Goal: Information Seeking & Learning: Learn about a topic

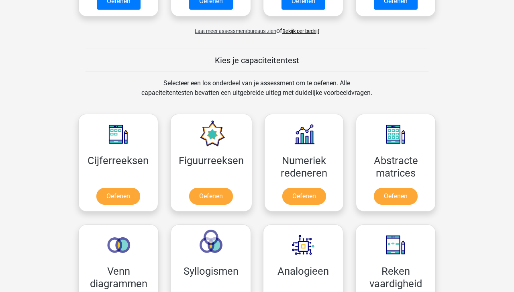
scroll to position [262, 0]
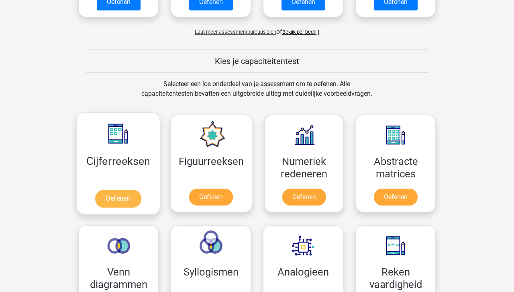
click at [134, 195] on link "Oefenen" at bounding box center [118, 199] width 46 height 18
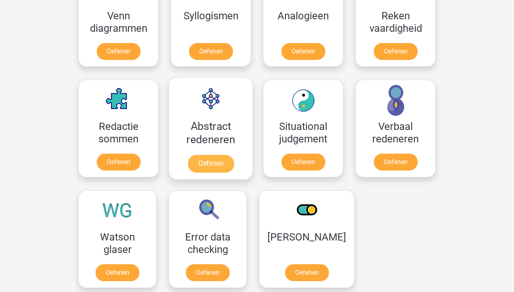
scroll to position [522, 0]
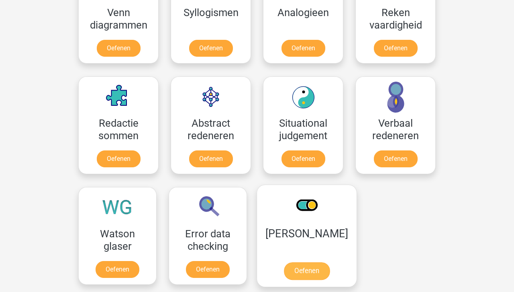
click at [299, 270] on link "Oefenen" at bounding box center [307, 271] width 46 height 18
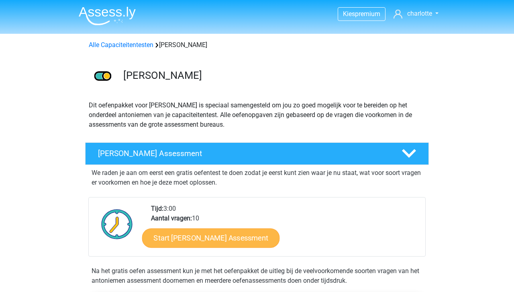
click at [220, 236] on link "Start Antoniemen Gratis Oefen Assessment" at bounding box center [211, 237] width 138 height 19
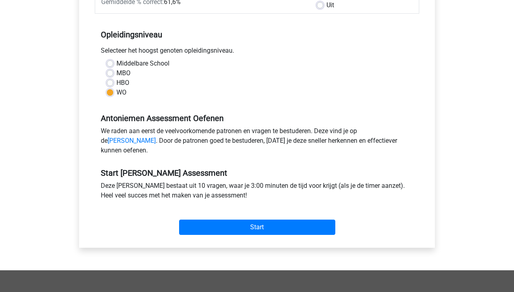
scroll to position [148, 0]
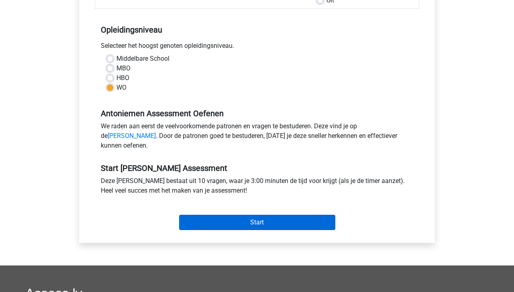
click at [226, 230] on input "Start" at bounding box center [257, 222] width 156 height 15
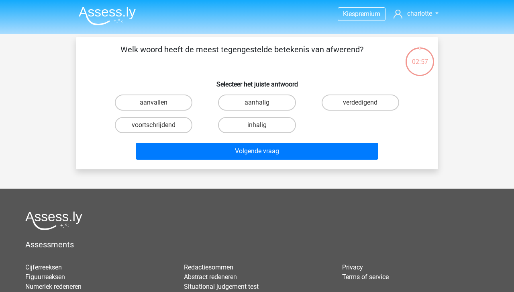
click at [261, 102] on input "aanhalig" at bounding box center [259, 104] width 5 height 5
radio input "true"
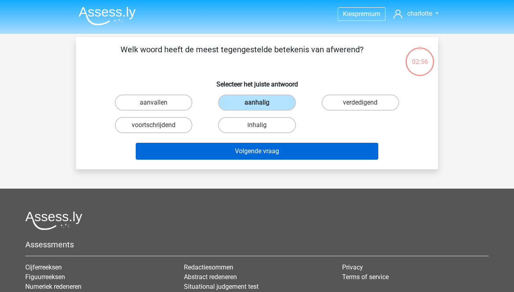
click at [305, 158] on button "Volgende vraag" at bounding box center [257, 151] width 243 height 17
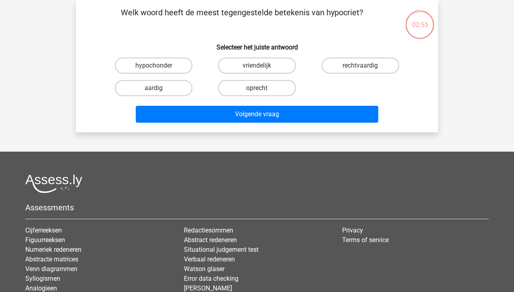
scroll to position [25, 0]
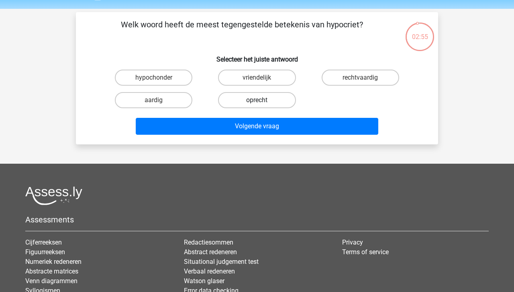
click at [270, 102] on label "oprecht" at bounding box center [257, 100] width 78 height 16
click at [262, 102] on input "oprecht" at bounding box center [259, 102] width 5 height 5
radio input "true"
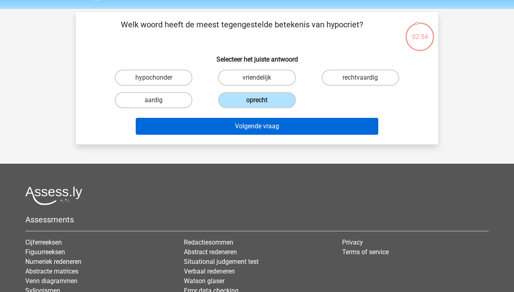
click at [274, 122] on button "Volgende vraag" at bounding box center [257, 126] width 243 height 17
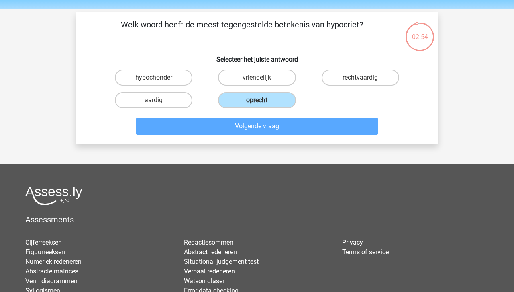
scroll to position [37, 0]
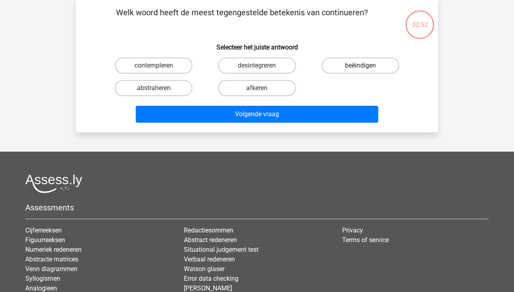
click at [360, 62] on label "beëindigen" at bounding box center [361, 65] width 78 height 16
click at [360, 65] on input "beëindigen" at bounding box center [362, 67] width 5 height 5
radio input "true"
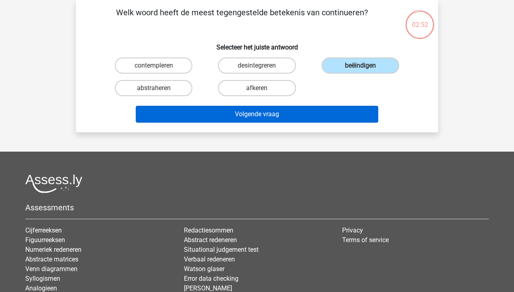
click at [324, 113] on button "Volgende vraag" at bounding box center [257, 114] width 243 height 17
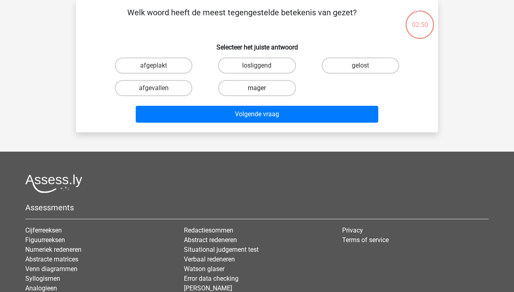
click at [269, 89] on label "mager" at bounding box center [257, 88] width 78 height 16
click at [262, 89] on input "mager" at bounding box center [259, 90] width 5 height 5
radio input "true"
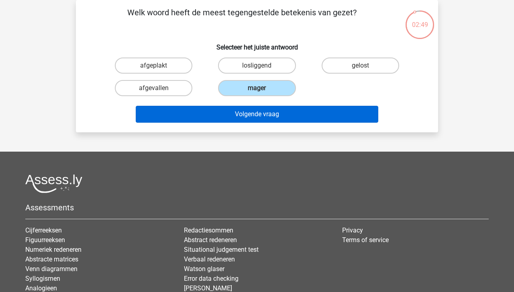
click at [291, 119] on button "Volgende vraag" at bounding box center [257, 114] width 243 height 17
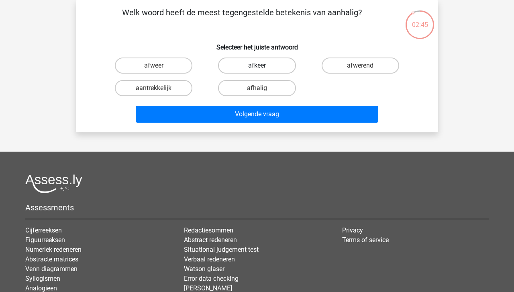
click at [234, 68] on label "afkeer" at bounding box center [257, 65] width 78 height 16
click at [257, 68] on input "afkeer" at bounding box center [259, 67] width 5 height 5
radio input "true"
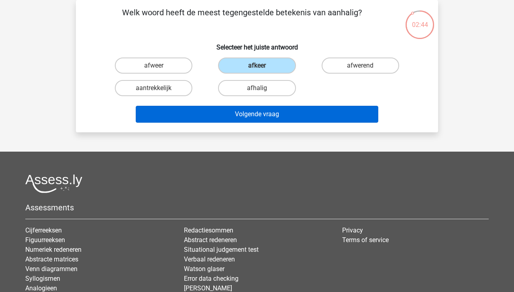
click at [267, 114] on button "Volgende vraag" at bounding box center [257, 114] width 243 height 17
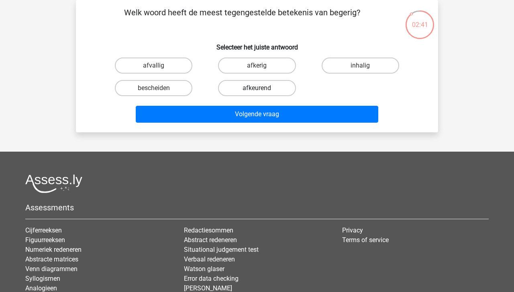
click at [248, 91] on label "afkeurend" at bounding box center [257, 88] width 78 height 16
click at [257, 91] on input "afkeurend" at bounding box center [259, 90] width 5 height 5
radio input "true"
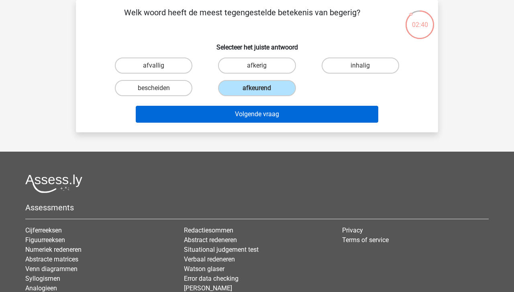
click at [258, 111] on button "Volgende vraag" at bounding box center [257, 114] width 243 height 17
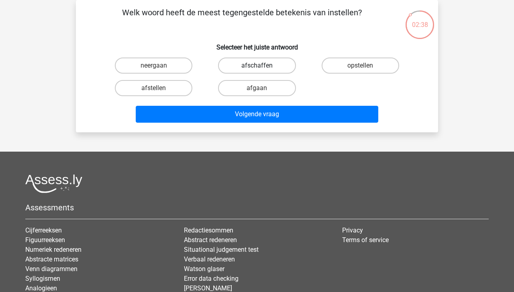
click at [263, 70] on label "afschaffen" at bounding box center [257, 65] width 78 height 16
click at [262, 70] on input "afschaffen" at bounding box center [259, 67] width 5 height 5
radio input "true"
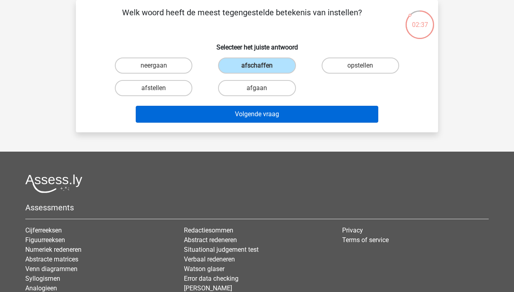
click at [264, 120] on button "Volgende vraag" at bounding box center [257, 114] width 243 height 17
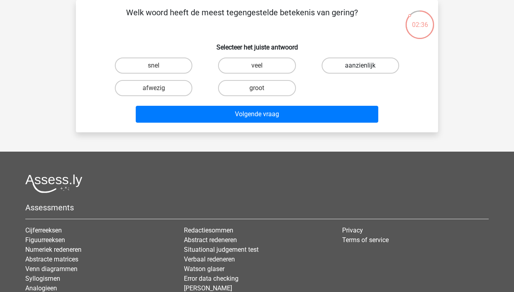
click at [354, 60] on label "aanzienlijk" at bounding box center [361, 65] width 78 height 16
click at [360, 65] on input "aanzienlijk" at bounding box center [362, 67] width 5 height 5
radio input "true"
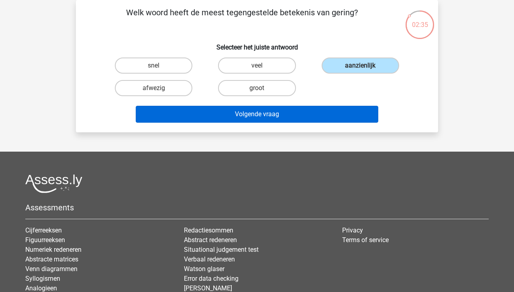
click at [292, 115] on button "Volgende vraag" at bounding box center [257, 114] width 243 height 17
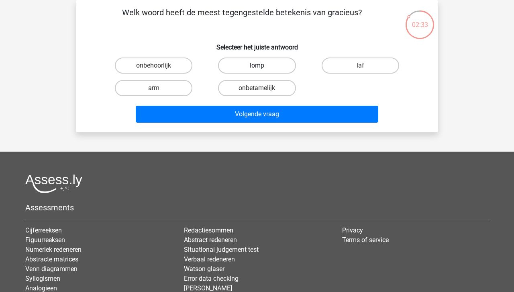
click at [267, 70] on label "lomp" at bounding box center [257, 65] width 78 height 16
click at [262, 70] on input "lomp" at bounding box center [259, 67] width 5 height 5
radio input "true"
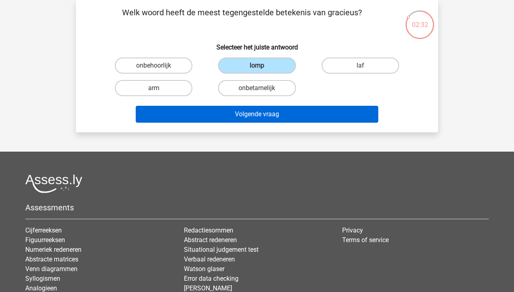
click at [263, 108] on button "Volgende vraag" at bounding box center [257, 114] width 243 height 17
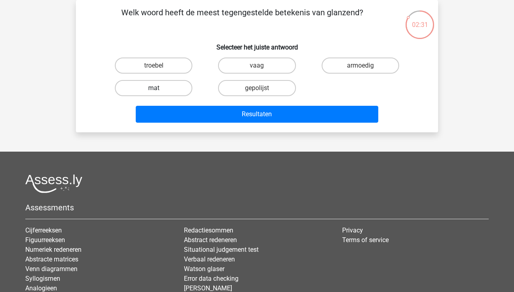
click at [167, 85] on label "mat" at bounding box center [154, 88] width 78 height 16
click at [159, 88] on input "mat" at bounding box center [156, 90] width 5 height 5
radio input "true"
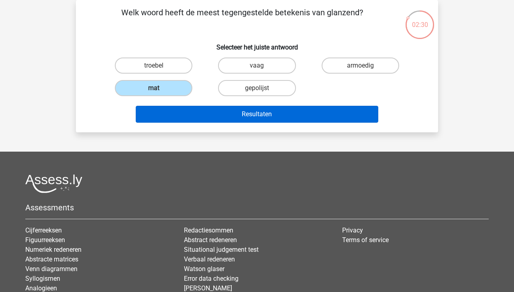
click at [211, 113] on button "Resultaten" at bounding box center [257, 114] width 243 height 17
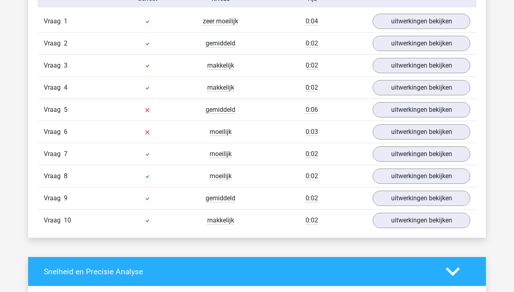
scroll to position [689, 0]
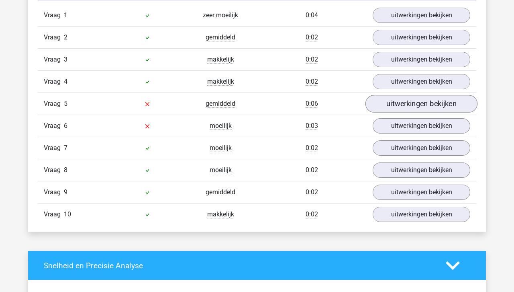
click at [409, 104] on link "uitwerkingen bekijken" at bounding box center [422, 104] width 112 height 18
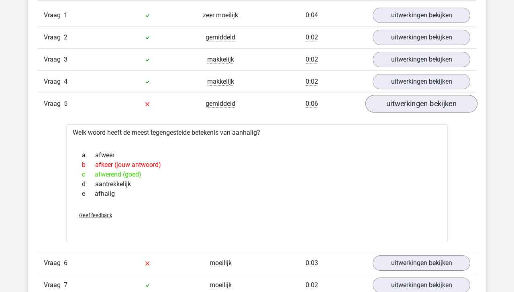
click at [409, 104] on link "uitwerkingen bekijken" at bounding box center [422, 104] width 112 height 18
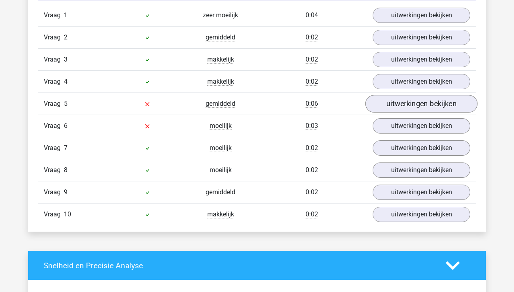
click at [409, 104] on link "uitwerkingen bekijken" at bounding box center [422, 104] width 112 height 18
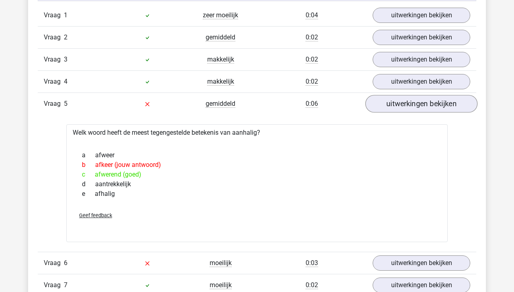
click at [409, 104] on link "uitwerkingen bekijken" at bounding box center [422, 104] width 112 height 18
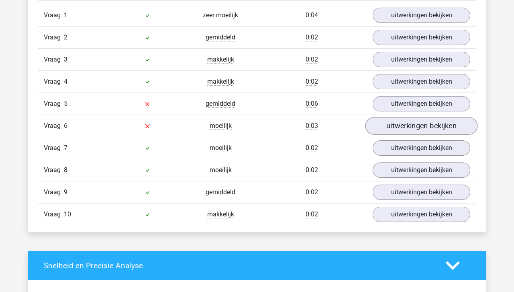
click at [403, 124] on link "uitwerkingen bekijken" at bounding box center [422, 126] width 112 height 18
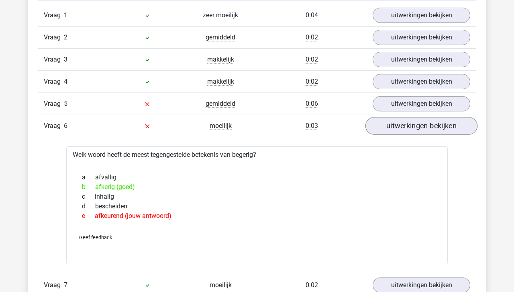
click at [403, 124] on link "uitwerkingen bekijken" at bounding box center [422, 126] width 112 height 18
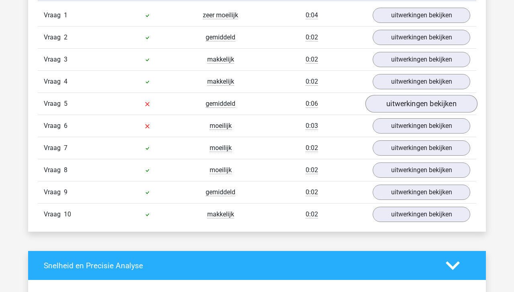
click at [396, 102] on link "uitwerkingen bekijken" at bounding box center [422, 104] width 112 height 18
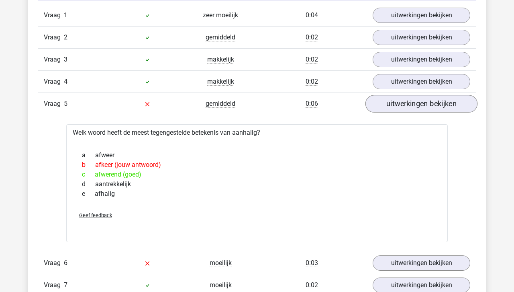
click at [396, 102] on link "uitwerkingen bekijken" at bounding box center [422, 104] width 112 height 18
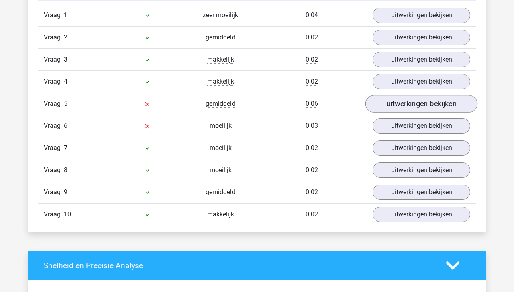
click at [396, 102] on link "uitwerkingen bekijken" at bounding box center [422, 104] width 112 height 18
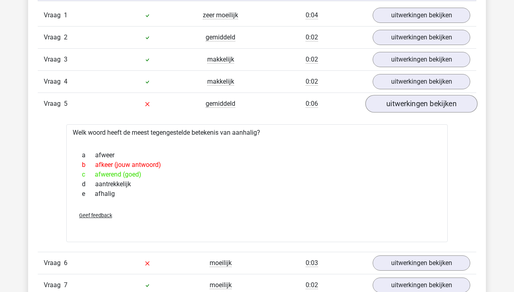
click at [396, 102] on link "uitwerkingen bekijken" at bounding box center [422, 104] width 112 height 18
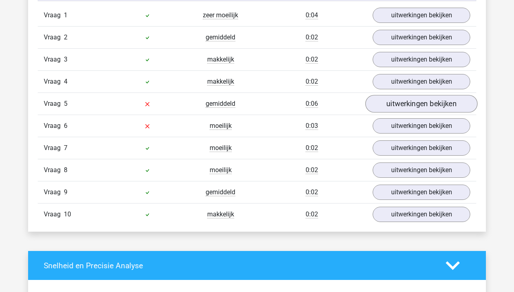
click at [396, 102] on link "uitwerkingen bekijken" at bounding box center [422, 104] width 112 height 18
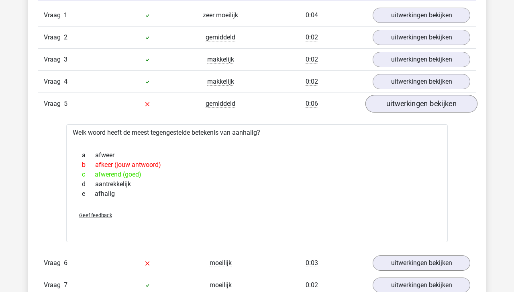
click at [396, 102] on link "uitwerkingen bekijken" at bounding box center [422, 104] width 112 height 18
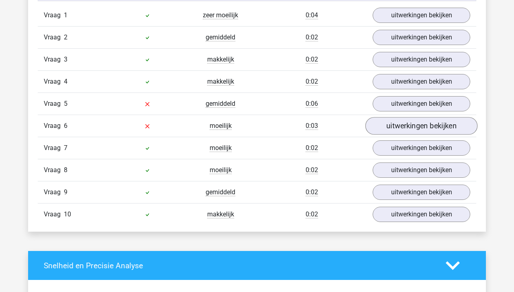
click at [395, 121] on link "uitwerkingen bekijken" at bounding box center [422, 126] width 112 height 18
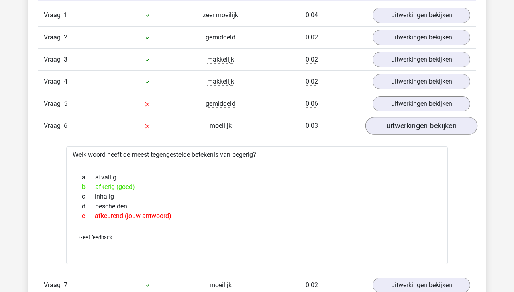
click at [395, 121] on link "uitwerkingen bekijken" at bounding box center [422, 126] width 112 height 18
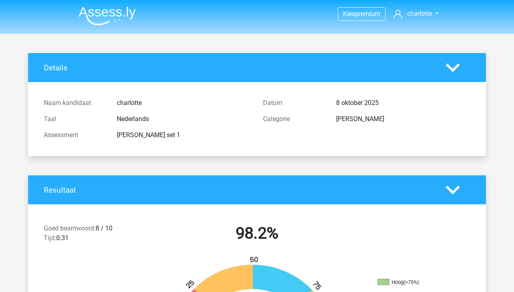
scroll to position [0, 0]
click at [111, 19] on img at bounding box center [107, 15] width 57 height 19
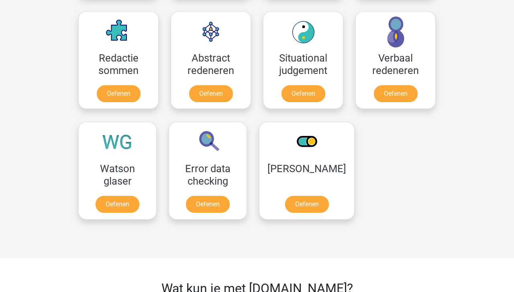
scroll to position [578, 0]
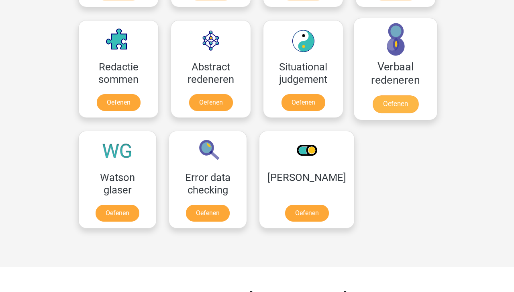
click at [392, 105] on link "Oefenen" at bounding box center [396, 104] width 46 height 18
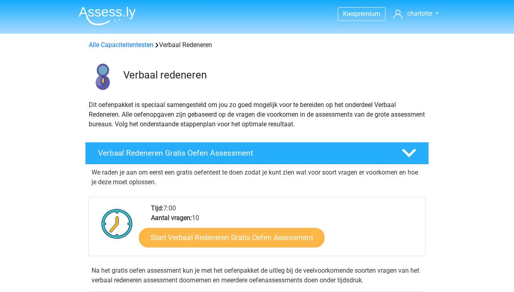
click at [242, 237] on link "Start Verbaal Redeneren Gratis Oefen Assessment" at bounding box center [232, 237] width 186 height 19
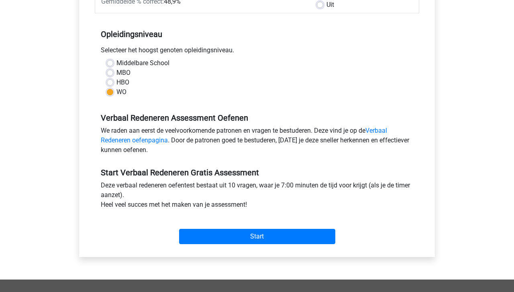
scroll to position [241, 0]
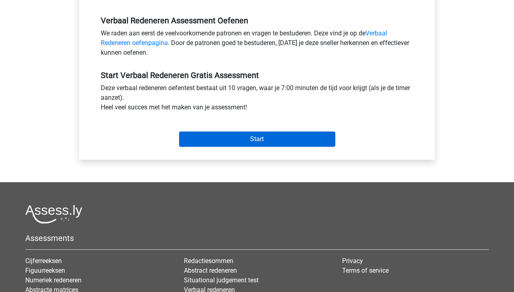
click at [281, 141] on input "Start" at bounding box center [257, 138] width 156 height 15
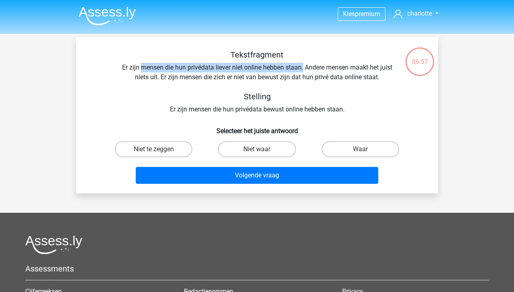
drag, startPoint x: 142, startPoint y: 70, endPoint x: 303, endPoint y: 68, distance: 161.2
click at [303, 68] on div "Tekstfragment Er zijn mensen die hun privédata liever niet online hebben staan.…" at bounding box center [257, 82] width 337 height 64
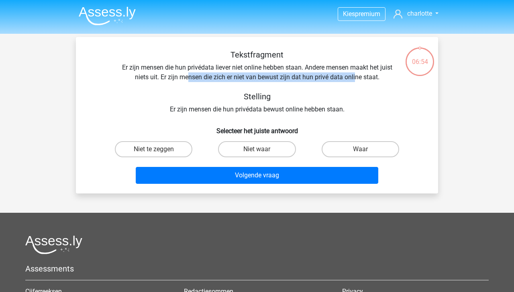
drag, startPoint x: 189, startPoint y: 76, endPoint x: 355, endPoint y: 78, distance: 166.4
click at [355, 78] on div "Tekstfragment Er zijn mensen die hun privédata liever niet online hebben staan.…" at bounding box center [257, 82] width 337 height 64
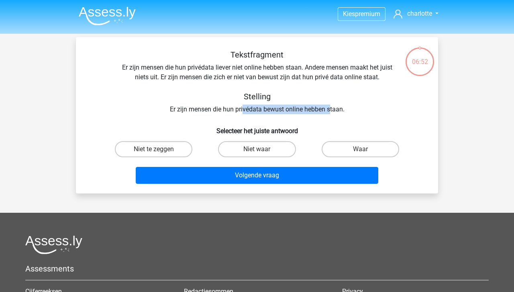
drag, startPoint x: 244, startPoint y: 110, endPoint x: 330, endPoint y: 112, distance: 85.6
click at [330, 112] on div "Tekstfragment Er zijn mensen die hun privédata liever niet online hebben staan.…" at bounding box center [257, 82] width 337 height 64
click at [161, 148] on label "Niet te zeggen" at bounding box center [154, 149] width 78 height 16
click at [159, 149] on input "Niet te zeggen" at bounding box center [156, 151] width 5 height 5
radio input "true"
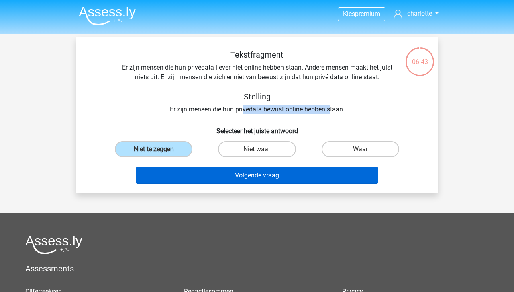
click at [214, 177] on button "Volgende vraag" at bounding box center [257, 175] width 243 height 17
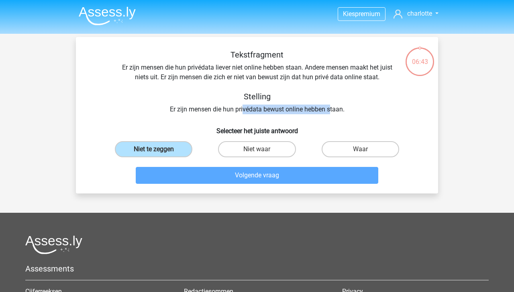
scroll to position [37, 0]
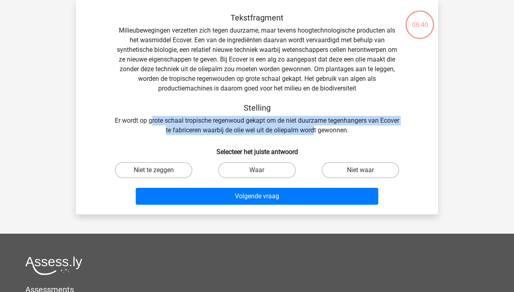
drag, startPoint x: 162, startPoint y: 122, endPoint x: 326, endPoint y: 132, distance: 164.7
click at [326, 132] on div "Tekstfragment Milieubewegingen verzetten zich tegen duurzame, maar tevens hoogt…" at bounding box center [257, 74] width 337 height 122
click at [273, 172] on label "Waar" at bounding box center [257, 170] width 78 height 16
click at [262, 172] on input "Waar" at bounding box center [259, 172] width 5 height 5
radio input "true"
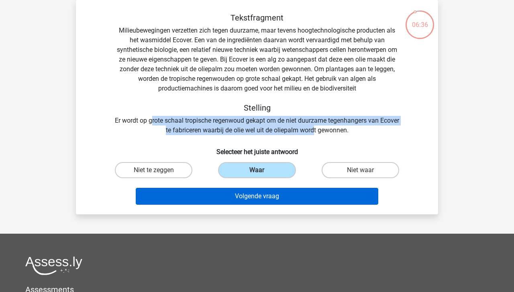
click at [237, 196] on button "Volgende vraag" at bounding box center [257, 196] width 243 height 17
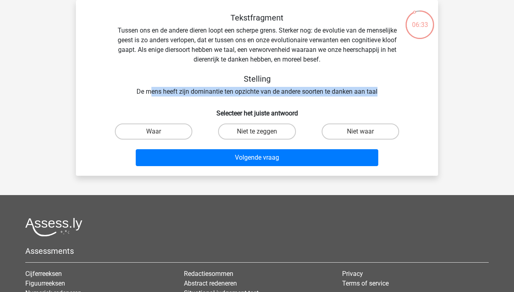
drag, startPoint x: 152, startPoint y: 92, endPoint x: 378, endPoint y: 94, distance: 225.8
click at [378, 94] on div "Tekstfragment Tussen ons en de andere dieren loopt een scherpe grens. Sterker n…" at bounding box center [257, 55] width 337 height 84
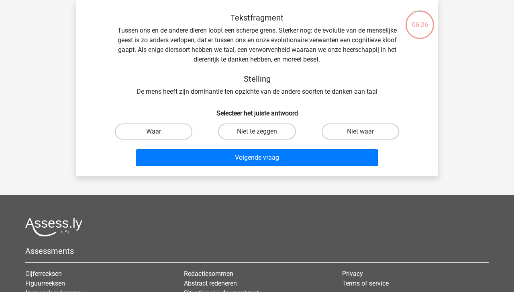
click at [151, 127] on label "Waar" at bounding box center [154, 131] width 78 height 16
click at [154, 131] on input "Waar" at bounding box center [156, 133] width 5 height 5
radio input "true"
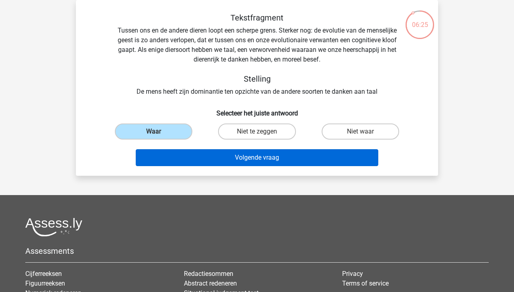
click at [217, 158] on button "Volgende vraag" at bounding box center [257, 157] width 243 height 17
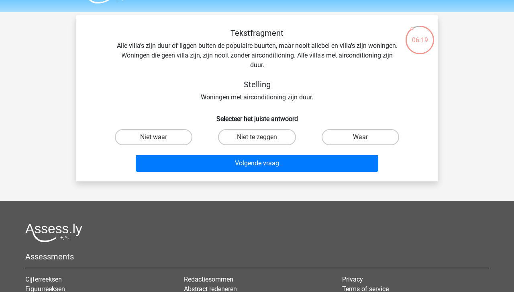
scroll to position [19, 0]
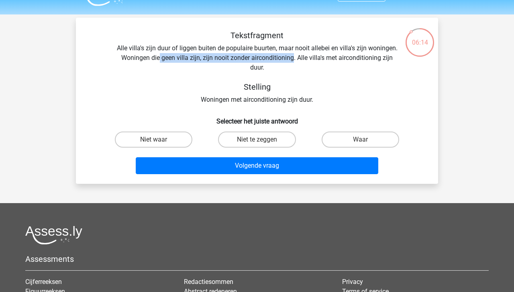
drag, startPoint x: 160, startPoint y: 59, endPoint x: 293, endPoint y: 57, distance: 132.6
click at [293, 57] on div "Tekstfragment Alle villa's zijn duur of liggen buiten de populaire buurten, maa…" at bounding box center [257, 68] width 337 height 74
click at [183, 137] on label "Niet waar" at bounding box center [154, 139] width 78 height 16
click at [159, 139] on input "Niet waar" at bounding box center [156, 141] width 5 height 5
radio input "true"
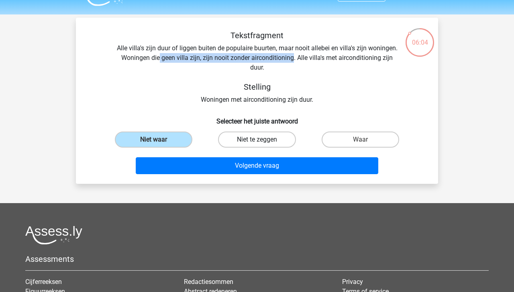
click at [248, 141] on label "Niet te zeggen" at bounding box center [257, 139] width 78 height 16
click at [257, 141] on input "Niet te zeggen" at bounding box center [259, 141] width 5 height 5
radio input "true"
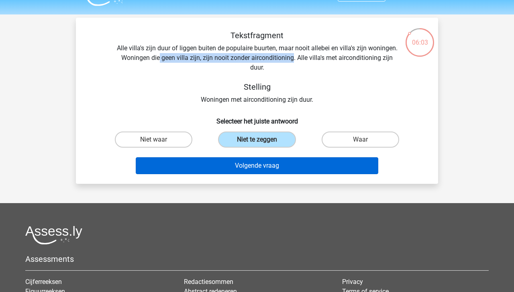
click at [259, 169] on button "Volgende vraag" at bounding box center [257, 165] width 243 height 17
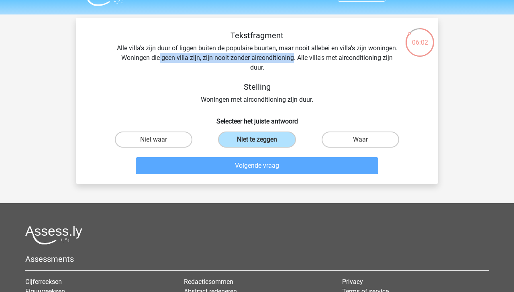
scroll to position [37, 0]
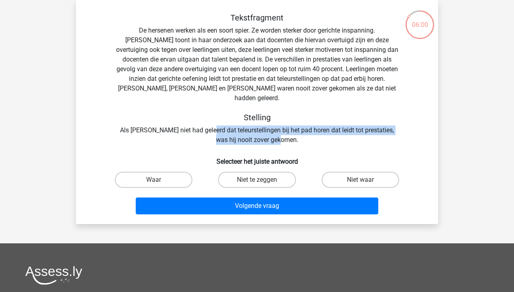
drag, startPoint x: 208, startPoint y: 121, endPoint x: 303, endPoint y: 131, distance: 95.0
click at [303, 131] on div "Tekstfragment De hersenen werken als een soort spier. Ze worden sterker door ge…" at bounding box center [257, 79] width 337 height 132
click at [169, 172] on label "Waar" at bounding box center [154, 180] width 78 height 16
click at [159, 180] on input "Waar" at bounding box center [156, 182] width 5 height 5
radio input "true"
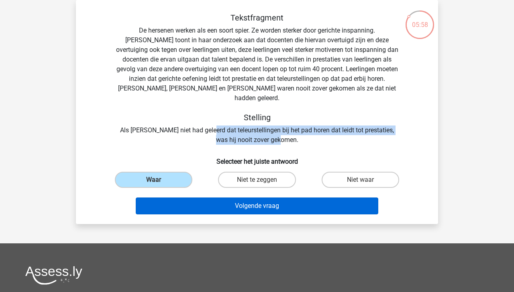
click at [214, 197] on button "Volgende vraag" at bounding box center [257, 205] width 243 height 17
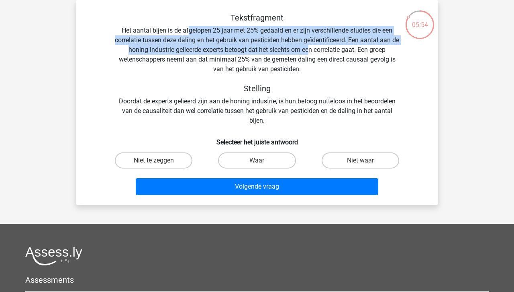
drag, startPoint x: 188, startPoint y: 31, endPoint x: 314, endPoint y: 45, distance: 126.5
click at [314, 45] on div "Tekstfragment Het aantal bijen is de afgelopen 25 jaar met 25% gedaald en er zi…" at bounding box center [257, 69] width 337 height 113
click at [167, 156] on label "Niet te zeggen" at bounding box center [154, 160] width 78 height 16
click at [159, 160] on input "Niet te zeggen" at bounding box center [156, 162] width 5 height 5
radio input "true"
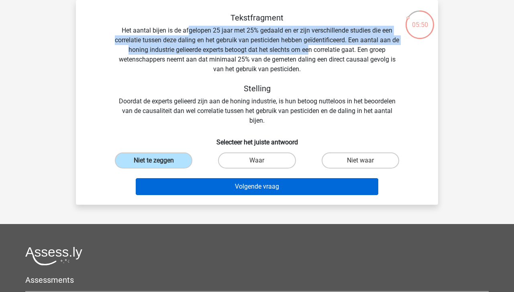
click at [219, 190] on button "Volgende vraag" at bounding box center [257, 186] width 243 height 17
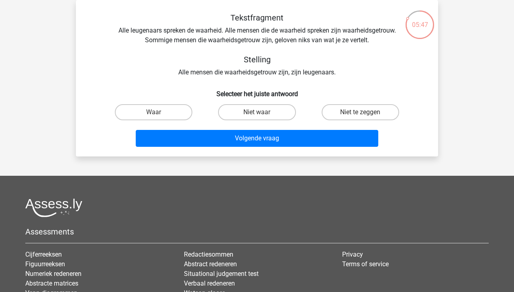
click at [174, 30] on div "Tekstfragment Alle leugenaars spreken de waarheid. Alle mensen die de waarheid …" at bounding box center [257, 45] width 337 height 64
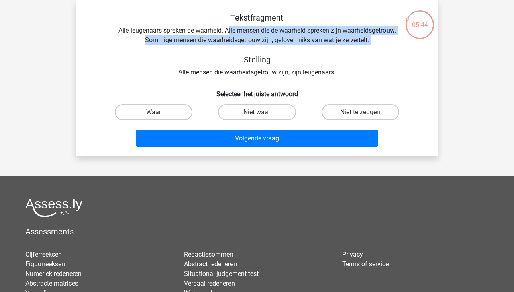
drag, startPoint x: 228, startPoint y: 33, endPoint x: 379, endPoint y: 47, distance: 151.7
click at [379, 47] on div "Tekstfragment Alle leugenaars spreken de waarheid. Alle mensen die de waarheid …" at bounding box center [257, 45] width 337 height 64
click at [353, 107] on label "Niet te zeggen" at bounding box center [361, 112] width 78 height 16
click at [360, 112] on input "Niet te zeggen" at bounding box center [362, 114] width 5 height 5
radio input "true"
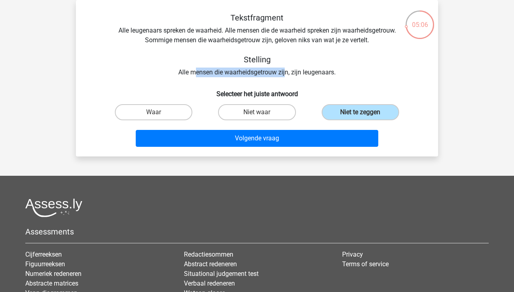
drag, startPoint x: 196, startPoint y: 74, endPoint x: 287, endPoint y: 72, distance: 90.0
click at [287, 72] on div "Tekstfragment Alle leugenaars spreken de waarheid. Alle mensen die de waarheid …" at bounding box center [257, 45] width 337 height 64
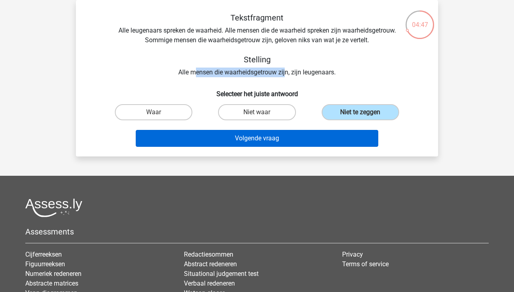
click at [301, 143] on button "Volgende vraag" at bounding box center [257, 138] width 243 height 17
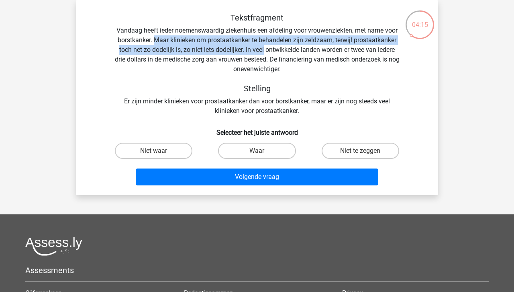
drag, startPoint x: 156, startPoint y: 41, endPoint x: 264, endPoint y: 46, distance: 107.8
click at [264, 46] on div "Tekstfragment Vandaag heeft ieder noemenswaardig ziekenhuis een afdeling voor v…" at bounding box center [257, 64] width 337 height 103
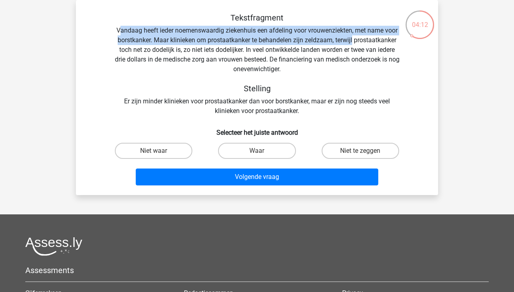
drag, startPoint x: 120, startPoint y: 31, endPoint x: 353, endPoint y: 36, distance: 233.1
click at [353, 36] on div "Tekstfragment Vandaag heeft ieder noemenswaardig ziekenhuis een afdeling voor v…" at bounding box center [257, 64] width 337 height 103
click at [152, 42] on div "Tekstfragment Vandaag heeft ieder noemenswaardig ziekenhuis een afdeling voor v…" at bounding box center [257, 64] width 337 height 103
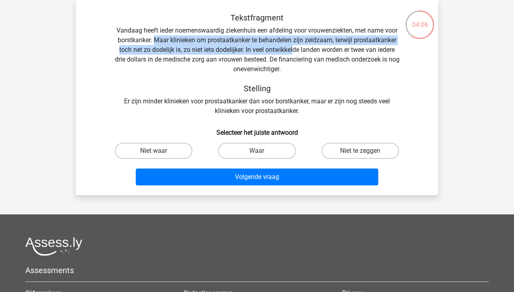
drag, startPoint x: 155, startPoint y: 41, endPoint x: 292, endPoint y: 47, distance: 137.5
click at [292, 47] on div "Tekstfragment Vandaag heeft ieder noemenswaardig ziekenhuis een afdeling voor v…" at bounding box center [257, 64] width 337 height 103
click at [348, 159] on label "Niet te zeggen" at bounding box center [361, 151] width 78 height 16
click at [360, 156] on input "Niet te zeggen" at bounding box center [362, 153] width 5 height 5
radio input "true"
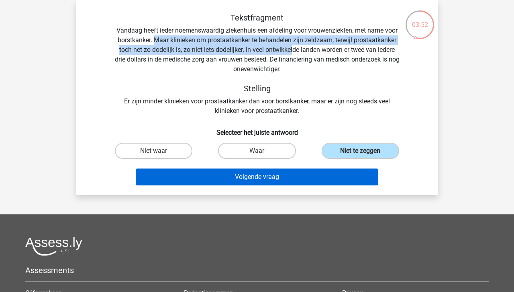
click at [317, 179] on button "Volgende vraag" at bounding box center [257, 176] width 243 height 17
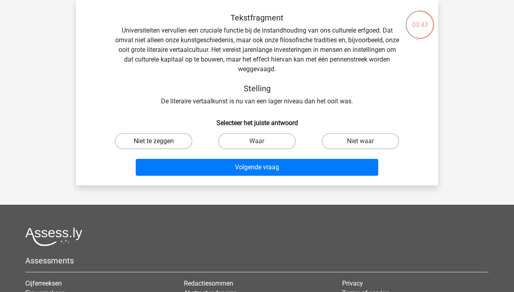
click at [167, 143] on label "Niet te zeggen" at bounding box center [154, 141] width 78 height 16
click at [159, 143] on input "Niet te zeggen" at bounding box center [156, 143] width 5 height 5
radio input "true"
click at [221, 154] on div "Volgende vraag" at bounding box center [257, 165] width 337 height 27
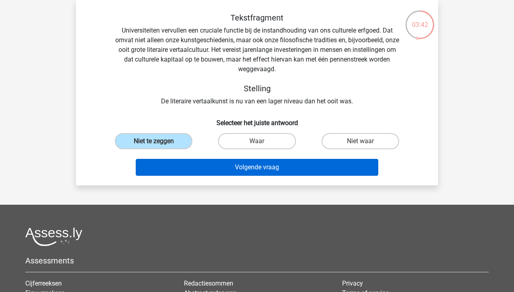
click at [231, 160] on button "Volgende vraag" at bounding box center [257, 167] width 243 height 17
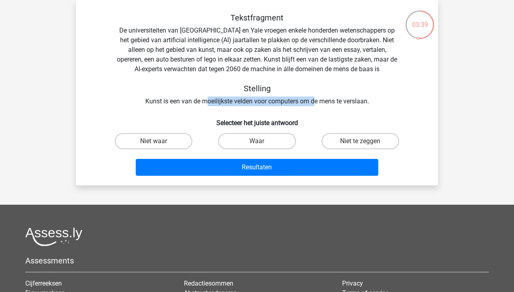
drag, startPoint x: 208, startPoint y: 101, endPoint x: 315, endPoint y: 102, distance: 107.3
click at [315, 102] on div "Tekstfragment De universiteiten van Oxford en Yale vroegen enkele honderden wet…" at bounding box center [257, 59] width 337 height 93
click at [259, 139] on label "Waar" at bounding box center [257, 141] width 78 height 16
click at [259, 141] on input "Waar" at bounding box center [259, 143] width 5 height 5
radio input "true"
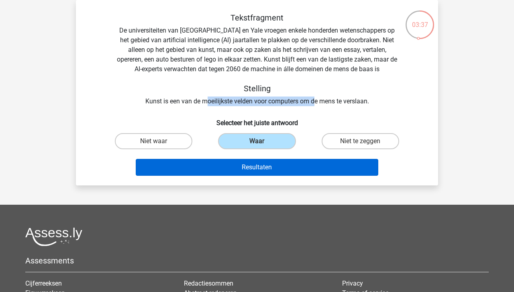
click at [267, 164] on button "Resultaten" at bounding box center [257, 167] width 243 height 17
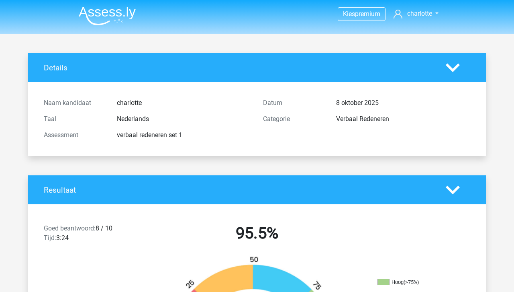
click at [119, 20] on img at bounding box center [107, 15] width 57 height 19
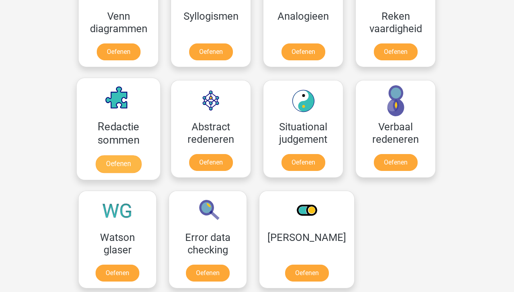
scroll to position [519, 0]
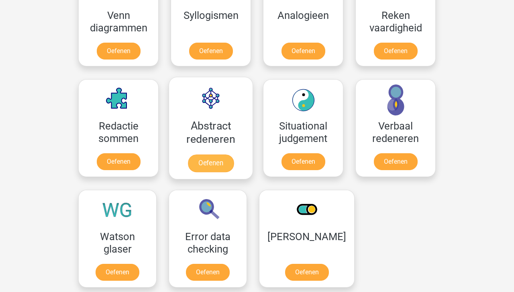
click at [221, 162] on link "Oefenen" at bounding box center [211, 163] width 46 height 18
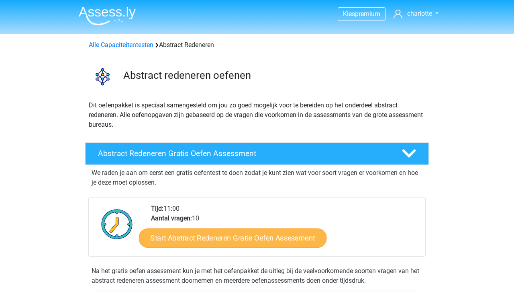
click at [244, 242] on link "Start Abstract Redeneren Gratis Oefen Assessment" at bounding box center [233, 237] width 188 height 19
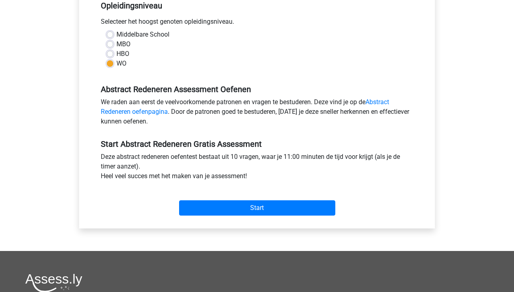
scroll to position [178, 0]
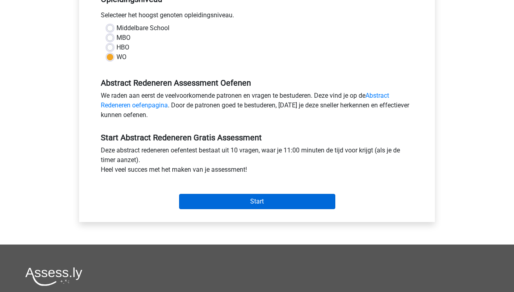
click at [258, 197] on input "Start" at bounding box center [257, 201] width 156 height 15
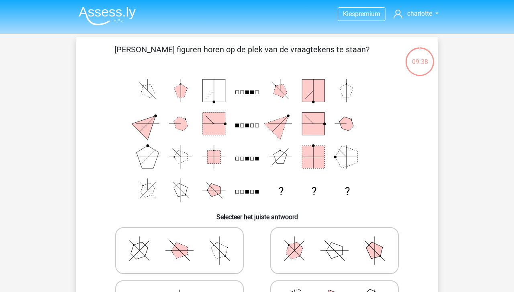
click at [109, 12] on img at bounding box center [107, 15] width 57 height 19
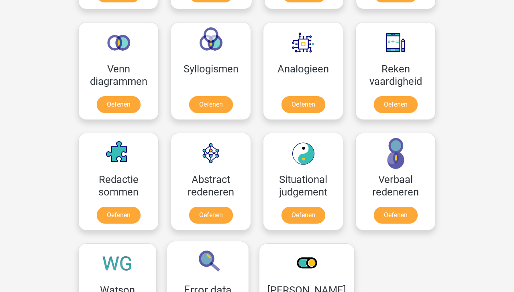
scroll to position [454, 0]
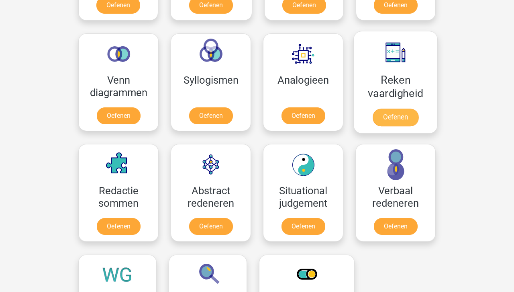
click at [406, 121] on link "Oefenen" at bounding box center [396, 117] width 46 height 18
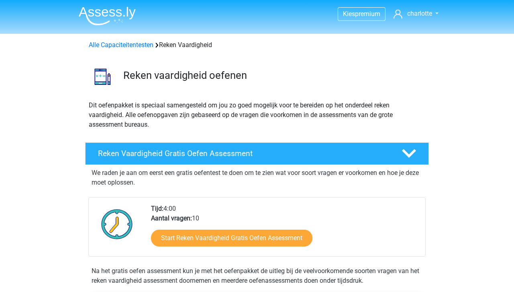
click at [241, 247] on div "Start Reken Vaardigheid Gratis Oefen Assessment" at bounding box center [285, 239] width 268 height 33
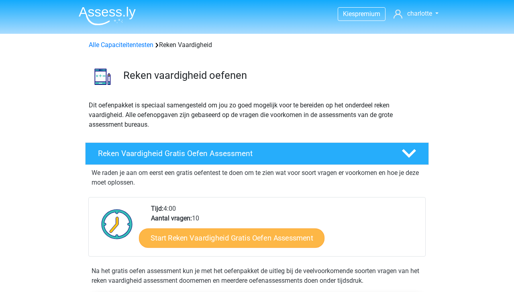
click at [244, 235] on link "Start Reken Vaardigheid Gratis Oefen Assessment" at bounding box center [232, 237] width 186 height 19
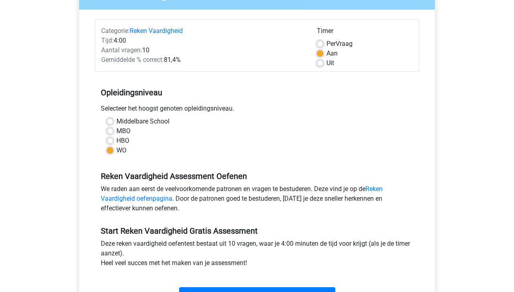
scroll to position [133, 0]
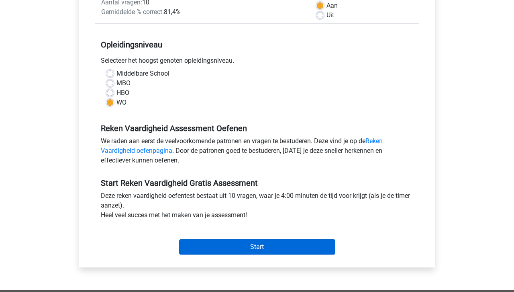
click at [248, 246] on input "Start" at bounding box center [257, 246] width 156 height 15
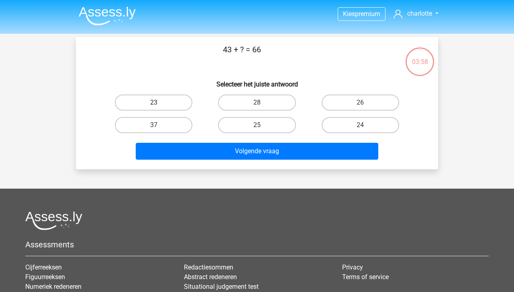
click at [181, 103] on label "23" at bounding box center [154, 102] width 78 height 16
click at [159, 103] on input "23" at bounding box center [156, 104] width 5 height 5
radio input "true"
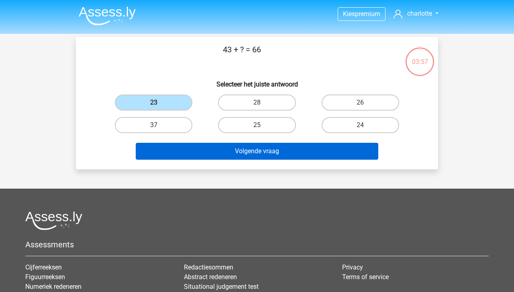
click at [217, 150] on button "Volgende vraag" at bounding box center [257, 151] width 243 height 17
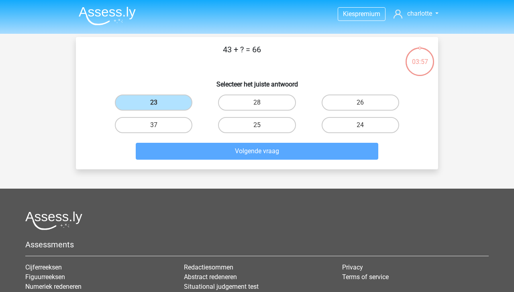
scroll to position [37, 0]
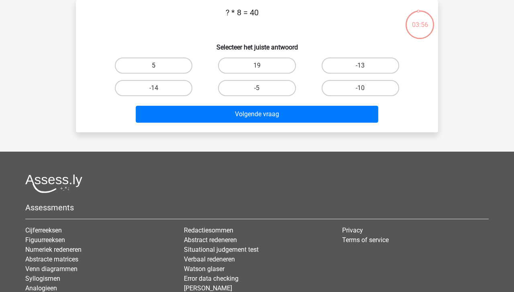
click at [179, 70] on label "5" at bounding box center [154, 65] width 78 height 16
click at [159, 70] on input "5" at bounding box center [156, 67] width 5 height 5
radio input "true"
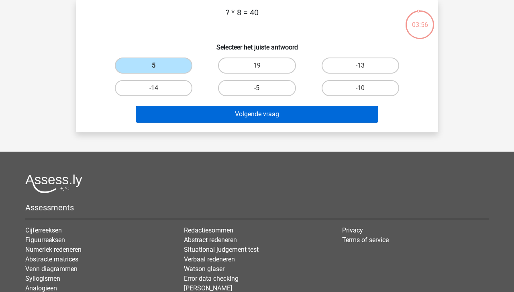
click at [220, 111] on button "Volgende vraag" at bounding box center [257, 114] width 243 height 17
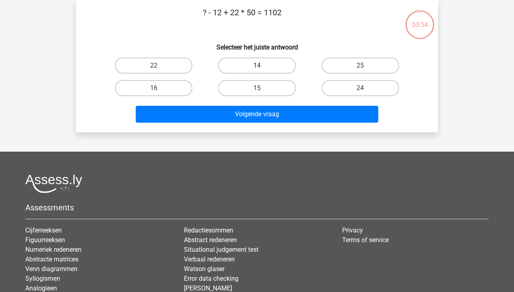
click at [265, 64] on label "14" at bounding box center [257, 65] width 78 height 16
click at [262, 65] on input "14" at bounding box center [259, 67] width 5 height 5
radio input "true"
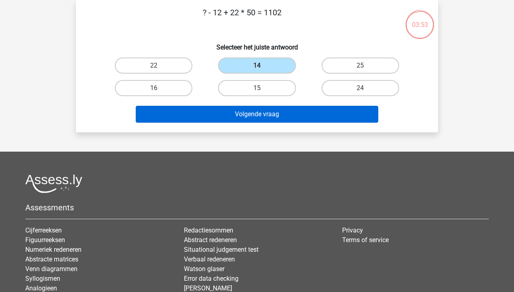
click at [293, 116] on button "Volgende vraag" at bounding box center [257, 114] width 243 height 17
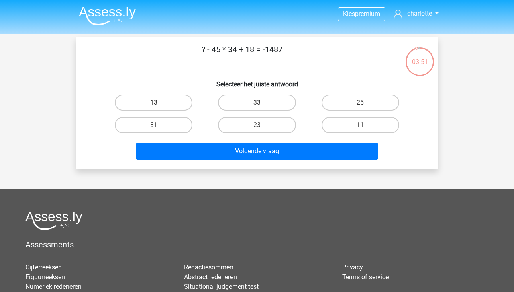
scroll to position [0, 0]
click at [354, 109] on label "25" at bounding box center [361, 102] width 78 height 16
click at [360, 108] on input "25" at bounding box center [362, 104] width 5 height 5
radio input "true"
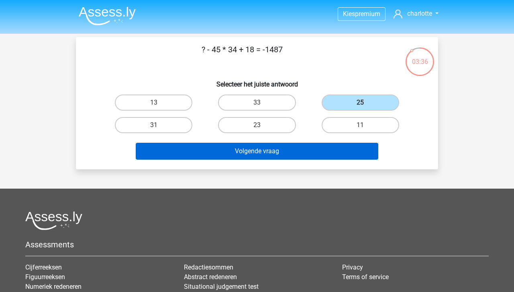
click at [251, 152] on button "Volgende vraag" at bounding box center [257, 151] width 243 height 17
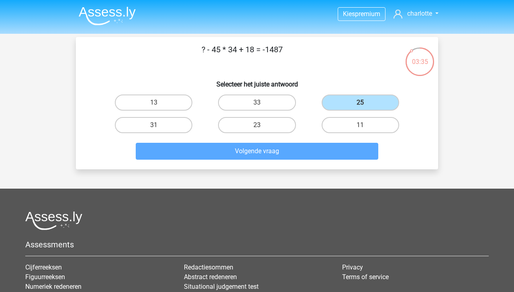
scroll to position [37, 0]
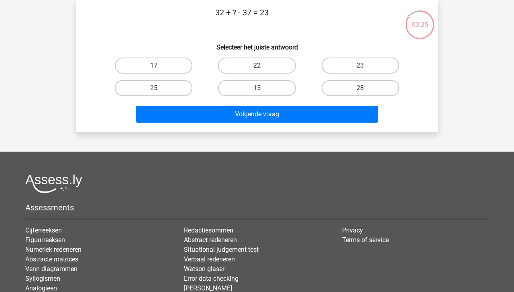
click at [344, 88] on label "28" at bounding box center [361, 88] width 78 height 16
click at [360, 88] on input "28" at bounding box center [362, 90] width 5 height 5
radio input "true"
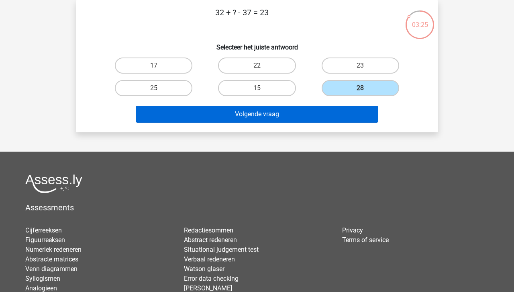
click at [328, 121] on button "Volgende vraag" at bounding box center [257, 114] width 243 height 17
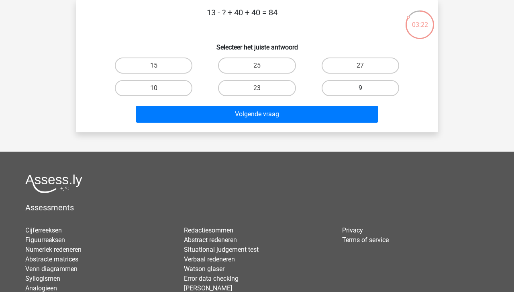
click at [354, 92] on label "9" at bounding box center [361, 88] width 78 height 16
click at [360, 92] on input "9" at bounding box center [362, 90] width 5 height 5
radio input "true"
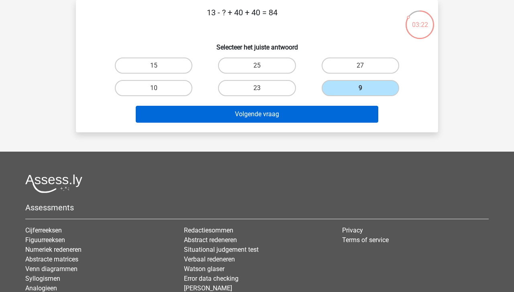
click at [296, 113] on button "Volgende vraag" at bounding box center [257, 114] width 243 height 17
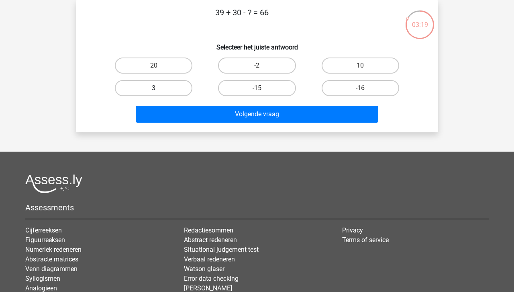
click at [184, 87] on label "3" at bounding box center [154, 88] width 78 height 16
click at [159, 88] on input "3" at bounding box center [156, 90] width 5 height 5
radio input "true"
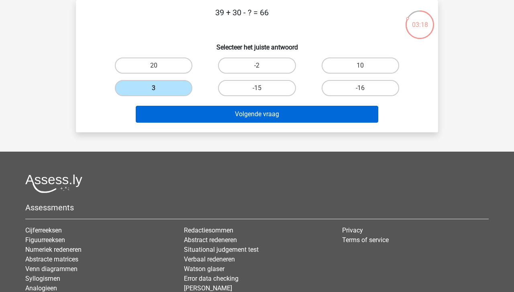
click at [234, 115] on button "Volgende vraag" at bounding box center [257, 114] width 243 height 17
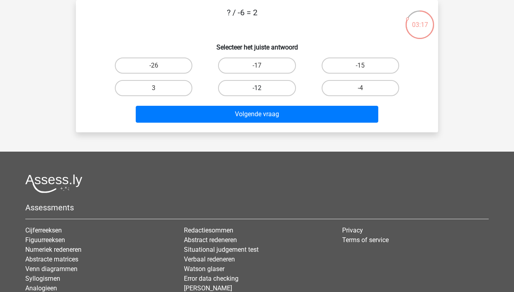
click at [253, 89] on label "-12" at bounding box center [257, 88] width 78 height 16
click at [257, 89] on input "-12" at bounding box center [259, 90] width 5 height 5
radio input "true"
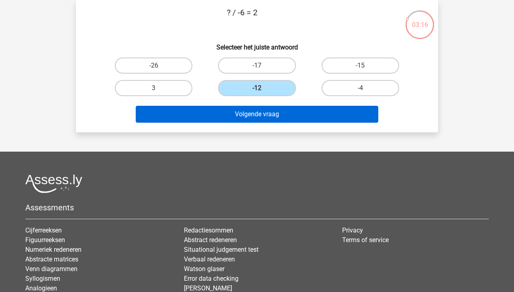
click at [254, 113] on button "Volgende vraag" at bounding box center [257, 114] width 243 height 17
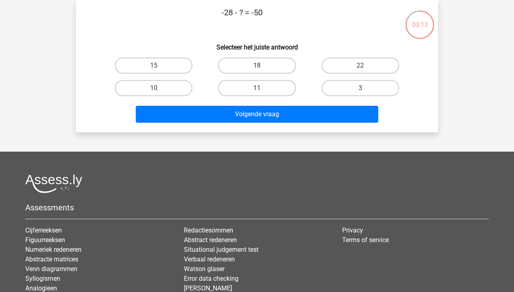
click at [341, 74] on div "22" at bounding box center [360, 65] width 103 height 23
click at [341, 72] on label "22" at bounding box center [361, 65] width 78 height 16
click at [360, 71] on input "22" at bounding box center [362, 67] width 5 height 5
radio input "true"
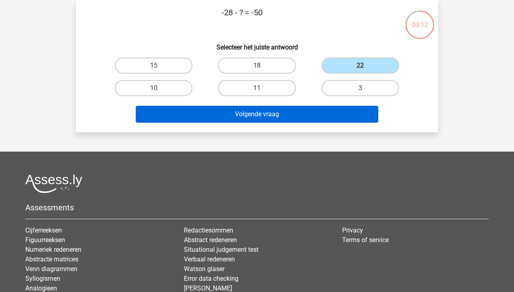
click at [300, 111] on button "Volgende vraag" at bounding box center [257, 114] width 243 height 17
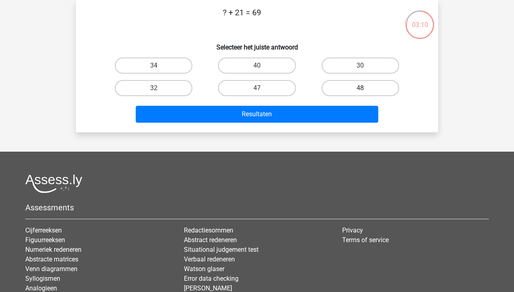
click at [338, 92] on label "48" at bounding box center [361, 88] width 78 height 16
click at [360, 92] on input "48" at bounding box center [362, 90] width 5 height 5
radio input "true"
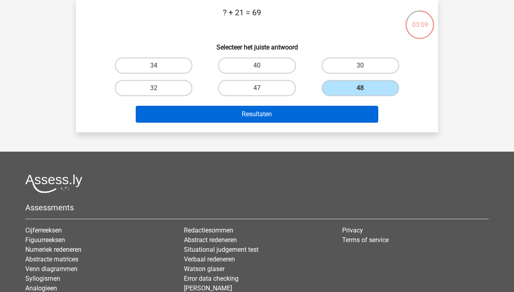
click at [301, 110] on button "Resultaten" at bounding box center [257, 114] width 243 height 17
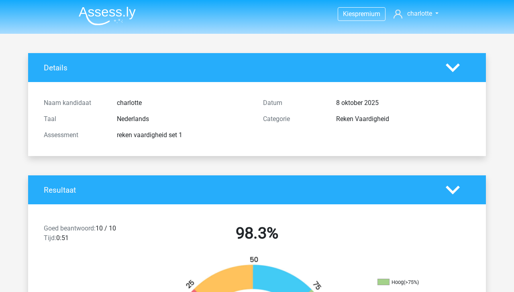
click at [101, 14] on img at bounding box center [107, 15] width 57 height 19
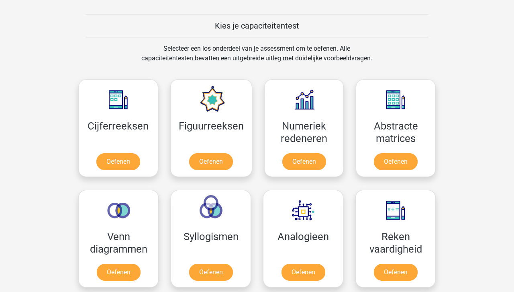
scroll to position [300, 0]
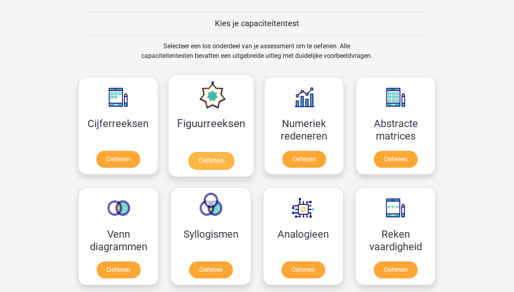
click at [219, 155] on link "Oefenen" at bounding box center [211, 161] width 46 height 18
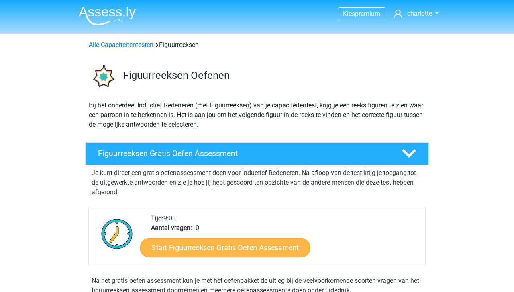
click at [242, 248] on link "Start Figuurreeksen Gratis Oefen Assessment" at bounding box center [225, 246] width 170 height 19
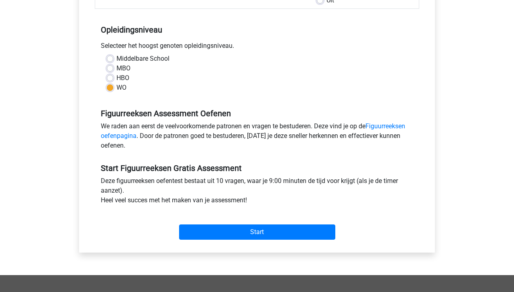
scroll to position [160, 0]
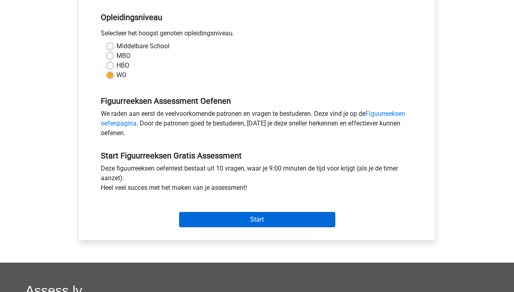
click at [239, 218] on input "Start" at bounding box center [257, 219] width 156 height 15
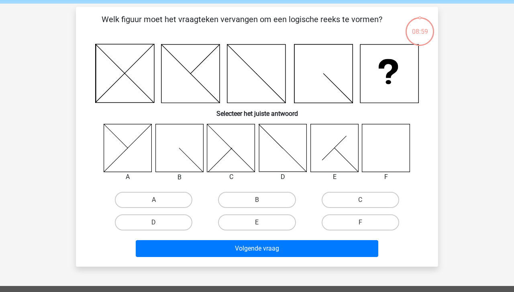
scroll to position [33, 0]
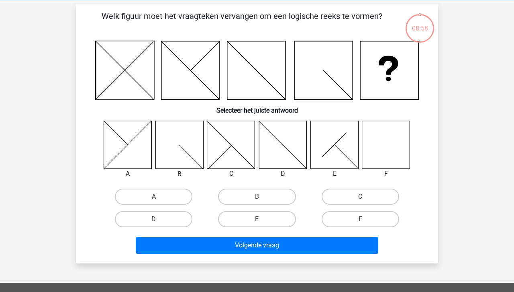
click at [341, 219] on label "F" at bounding box center [361, 219] width 78 height 16
click at [360, 219] on input "F" at bounding box center [362, 221] width 5 height 5
radio input "true"
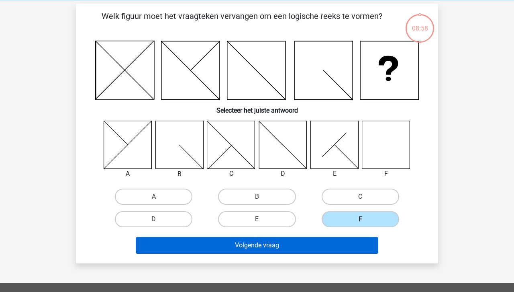
click at [315, 242] on button "Volgende vraag" at bounding box center [257, 245] width 243 height 17
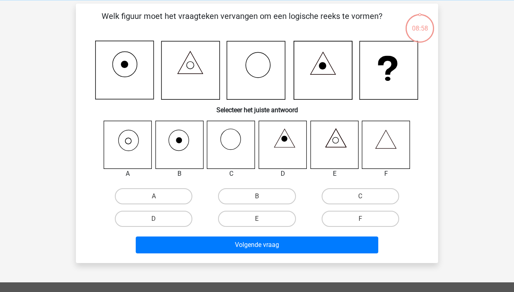
scroll to position [37, 0]
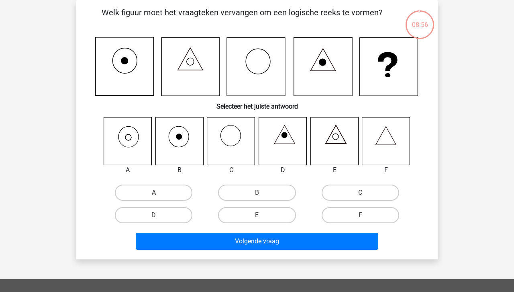
click at [167, 189] on label "A" at bounding box center [154, 192] width 78 height 16
click at [159, 192] on input "A" at bounding box center [156, 194] width 5 height 5
radio input "true"
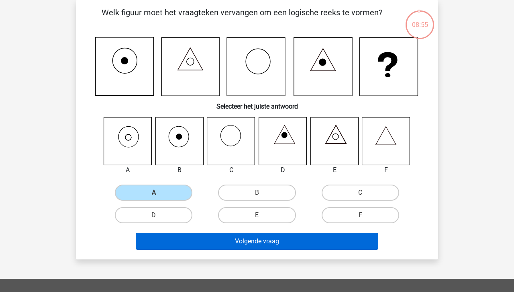
click at [221, 239] on button "Volgende vraag" at bounding box center [257, 241] width 243 height 17
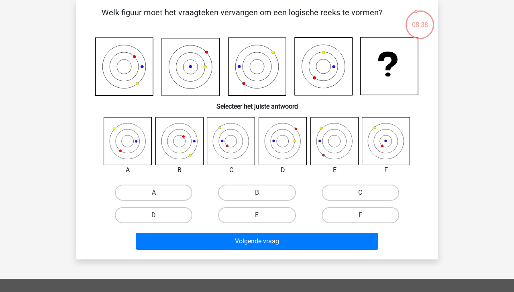
click at [370, 201] on div "C" at bounding box center [360, 192] width 103 height 23
click at [365, 199] on label "C" at bounding box center [361, 192] width 78 height 16
click at [365, 198] on input "C" at bounding box center [362, 194] width 5 height 5
radio input "true"
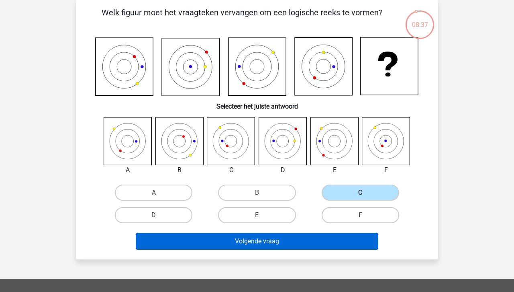
click at [271, 239] on button "Volgende vraag" at bounding box center [257, 241] width 243 height 17
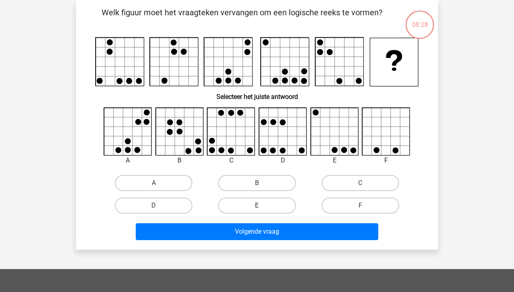
click at [263, 206] on label "E" at bounding box center [257, 205] width 78 height 16
click at [262, 206] on input "E" at bounding box center [259, 207] width 5 height 5
radio input "true"
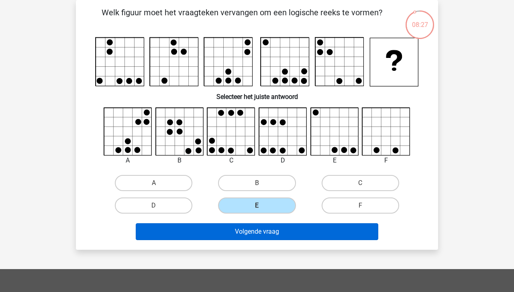
click at [263, 231] on button "Volgende vraag" at bounding box center [257, 231] width 243 height 17
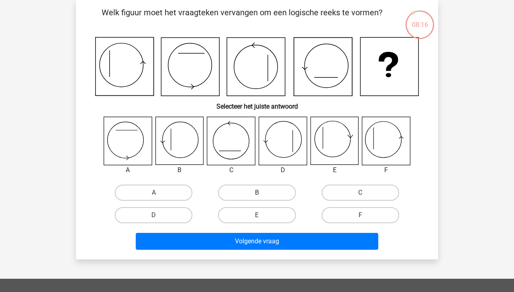
click at [264, 192] on label "B" at bounding box center [257, 192] width 78 height 16
click at [262, 192] on input "B" at bounding box center [259, 194] width 5 height 5
radio input "true"
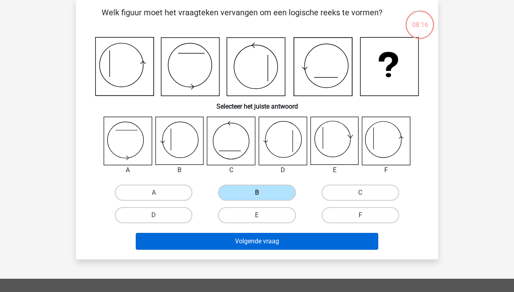
click at [269, 237] on button "Volgende vraag" at bounding box center [257, 241] width 243 height 17
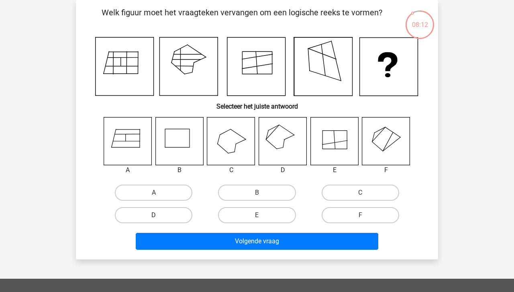
click at [164, 217] on label "D" at bounding box center [154, 215] width 78 height 16
click at [159, 217] on input "D" at bounding box center [156, 217] width 5 height 5
radio input "true"
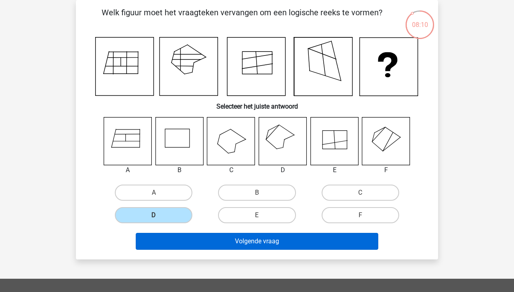
click at [211, 240] on button "Volgende vraag" at bounding box center [257, 241] width 243 height 17
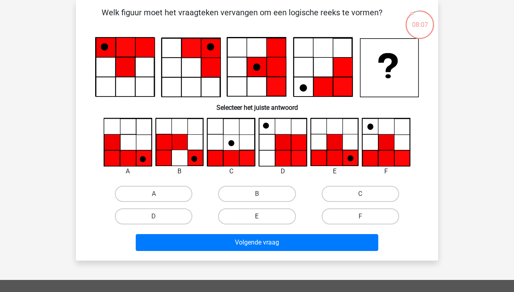
click at [244, 219] on label "E" at bounding box center [257, 216] width 78 height 16
click at [257, 219] on input "E" at bounding box center [259, 218] width 5 height 5
radio input "true"
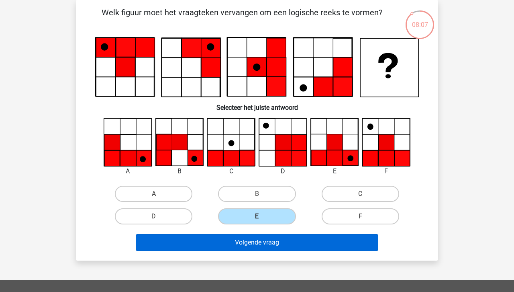
click at [242, 240] on button "Volgende vraag" at bounding box center [257, 242] width 243 height 17
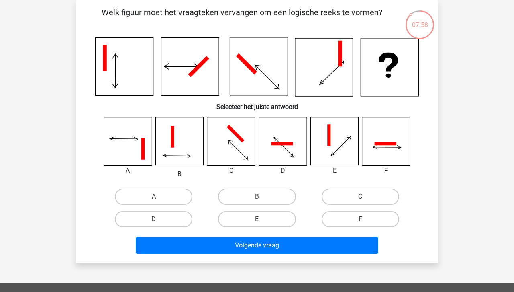
click at [355, 220] on label "F" at bounding box center [361, 219] width 78 height 16
click at [360, 220] on input "F" at bounding box center [362, 221] width 5 height 5
radio input "true"
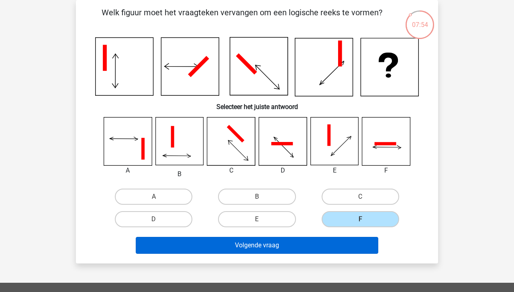
click at [299, 247] on button "Volgende vraag" at bounding box center [257, 245] width 243 height 17
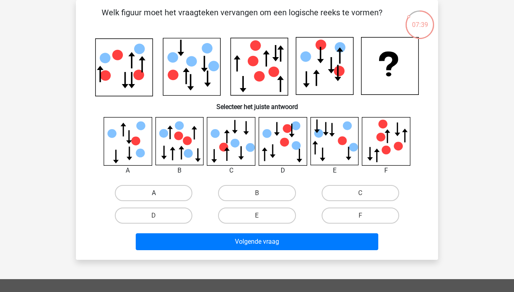
click at [166, 190] on label "A" at bounding box center [154, 193] width 78 height 16
click at [159, 193] on input "A" at bounding box center [156, 195] width 5 height 5
radio input "true"
click at [231, 231] on div "Volgende vraag" at bounding box center [257, 240] width 337 height 27
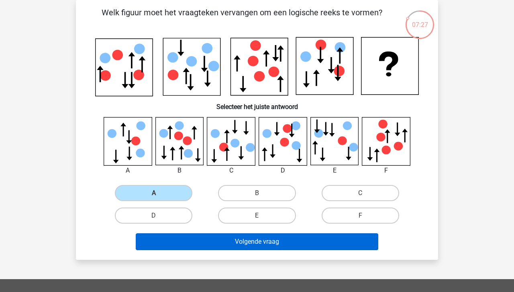
click at [233, 235] on button "Volgende vraag" at bounding box center [257, 241] width 243 height 17
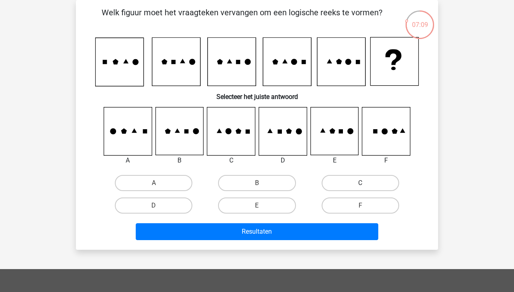
click at [360, 182] on label "C" at bounding box center [361, 183] width 78 height 16
click at [360, 183] on input "C" at bounding box center [362, 185] width 5 height 5
radio input "true"
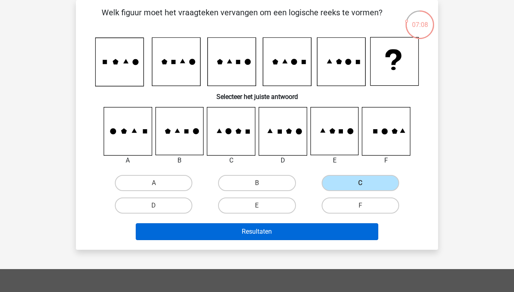
click at [291, 230] on button "Resultaten" at bounding box center [257, 231] width 243 height 17
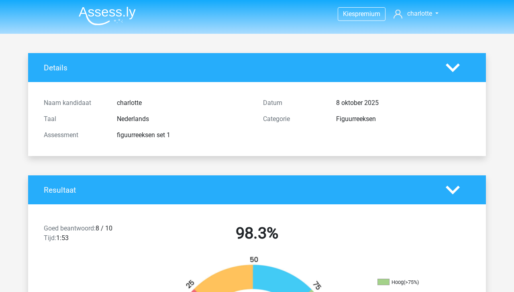
click at [114, 15] on img at bounding box center [107, 15] width 57 height 19
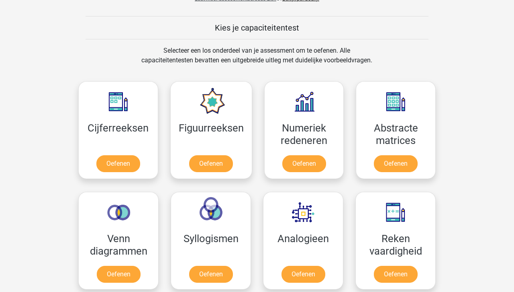
scroll to position [296, 0]
